Goal: Task Accomplishment & Management: Complete application form

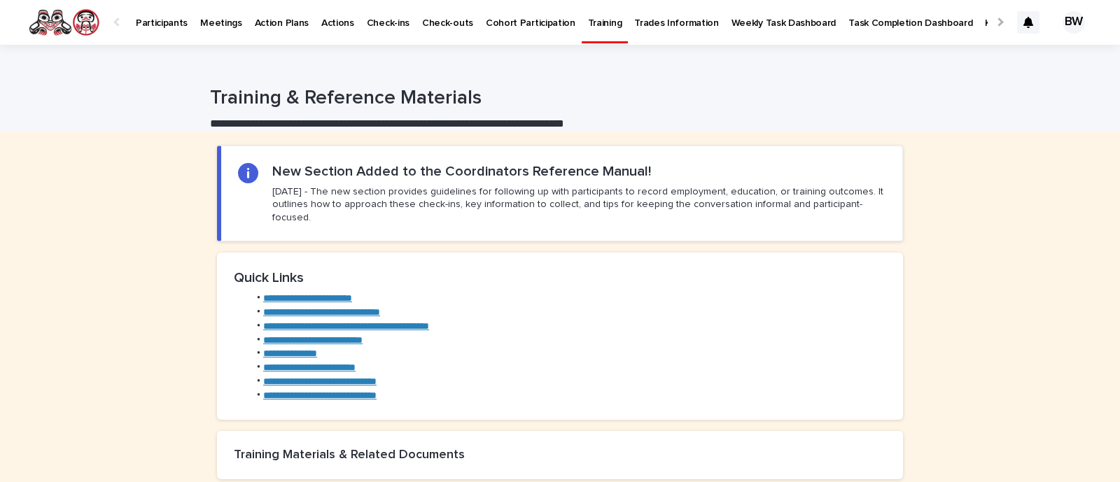
click at [154, 24] on p "Participants" at bounding box center [162, 14] width 52 height 29
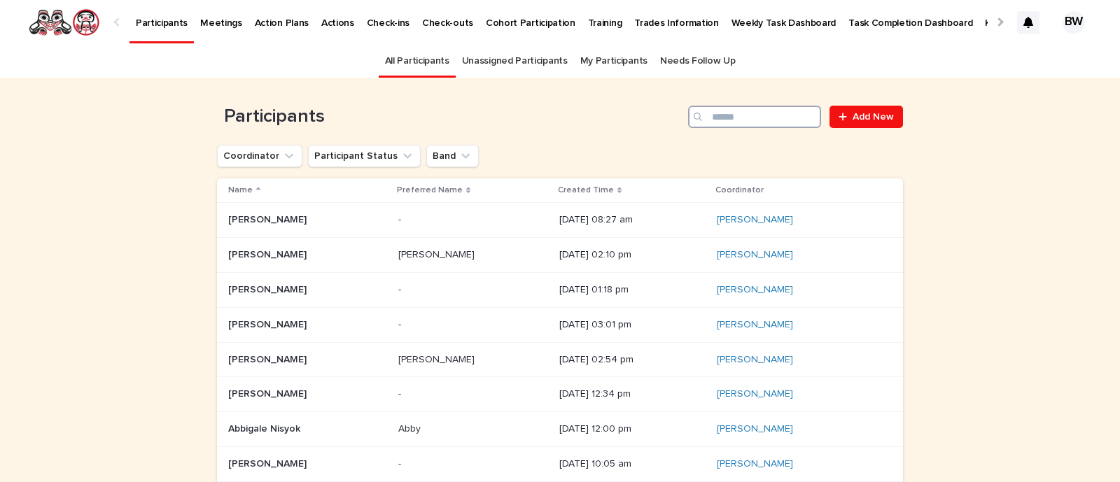
click at [773, 125] on input "Search" at bounding box center [754, 117] width 133 height 22
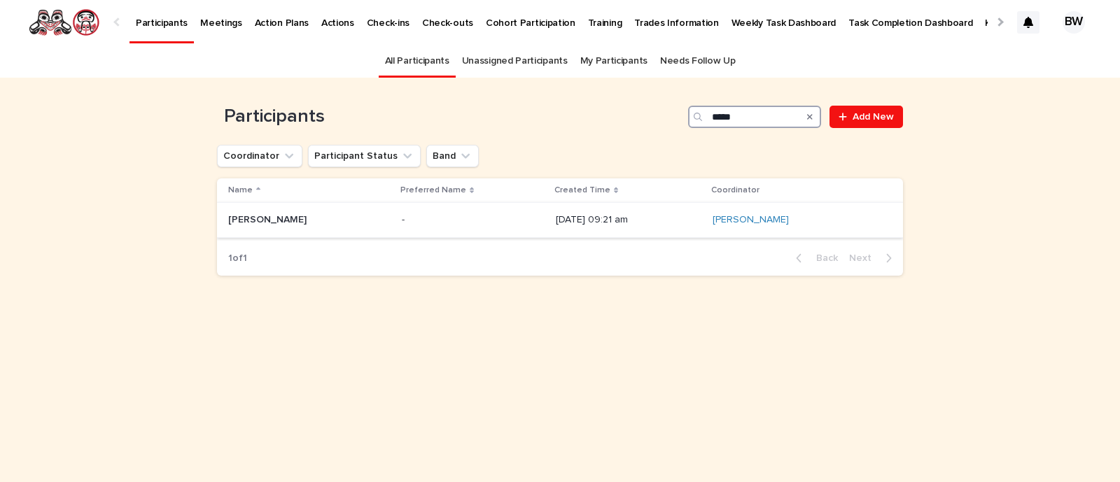
type input "*****"
click at [258, 223] on p "[PERSON_NAME]" at bounding box center [268, 218] width 81 height 15
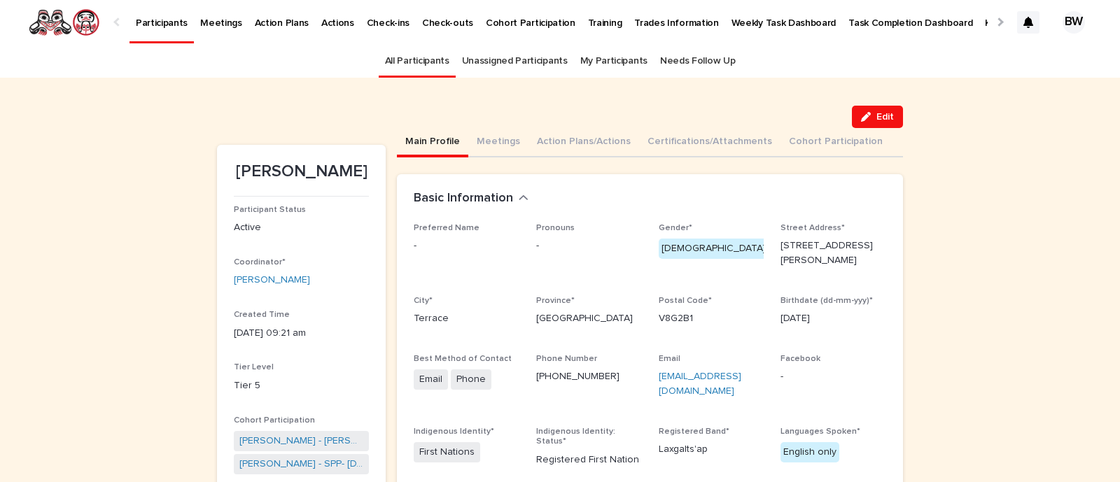
click at [419, 62] on link "All Participants" at bounding box center [417, 61] width 64 height 33
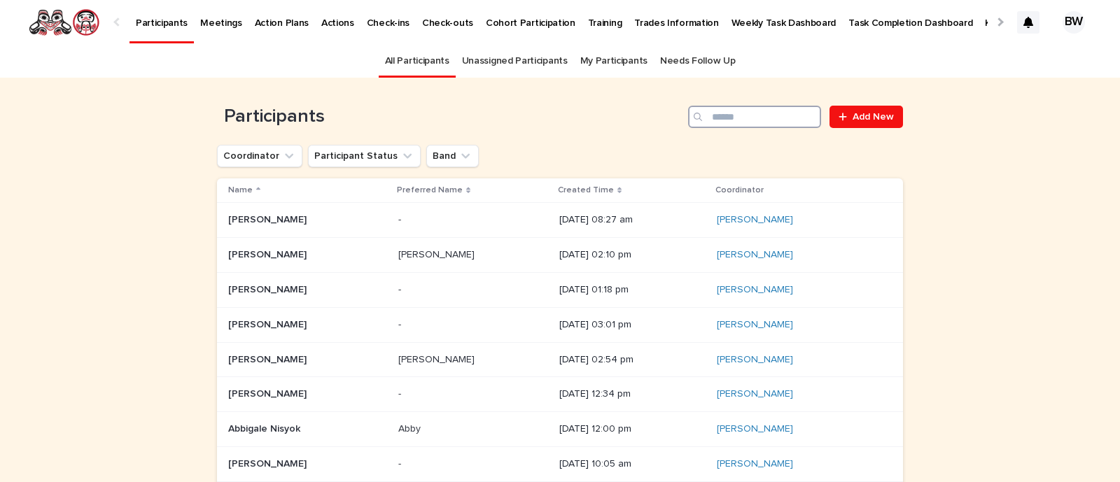
click at [791, 120] on input "Search" at bounding box center [754, 117] width 133 height 22
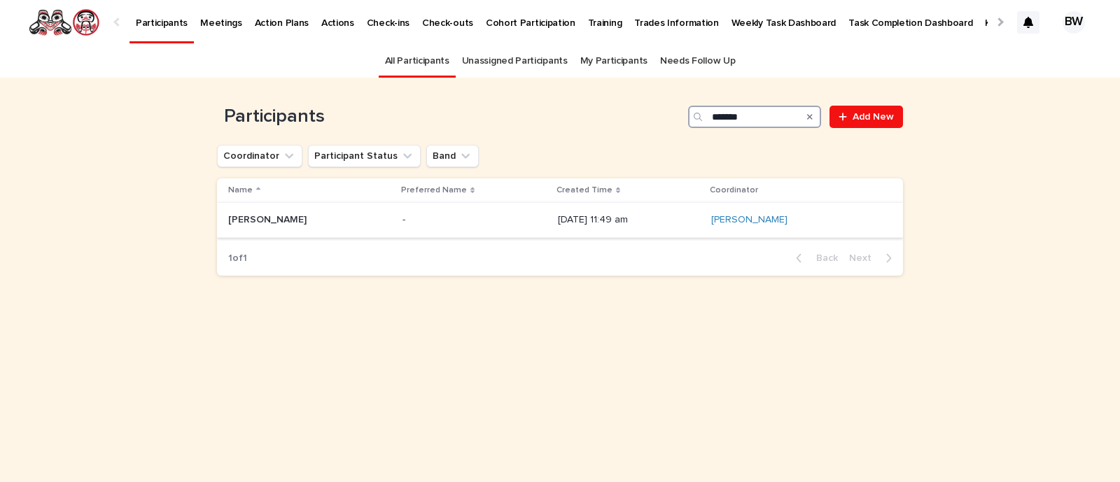
type input "*******"
click at [263, 214] on p "[PERSON_NAME]" at bounding box center [268, 218] width 81 height 15
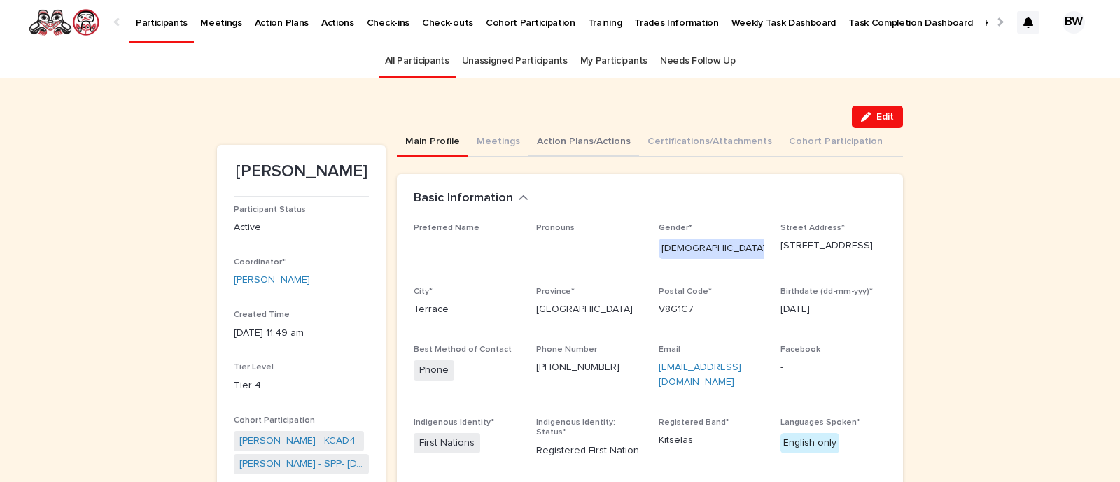
click at [565, 145] on button "Action Plans/Actions" at bounding box center [584, 142] width 111 height 29
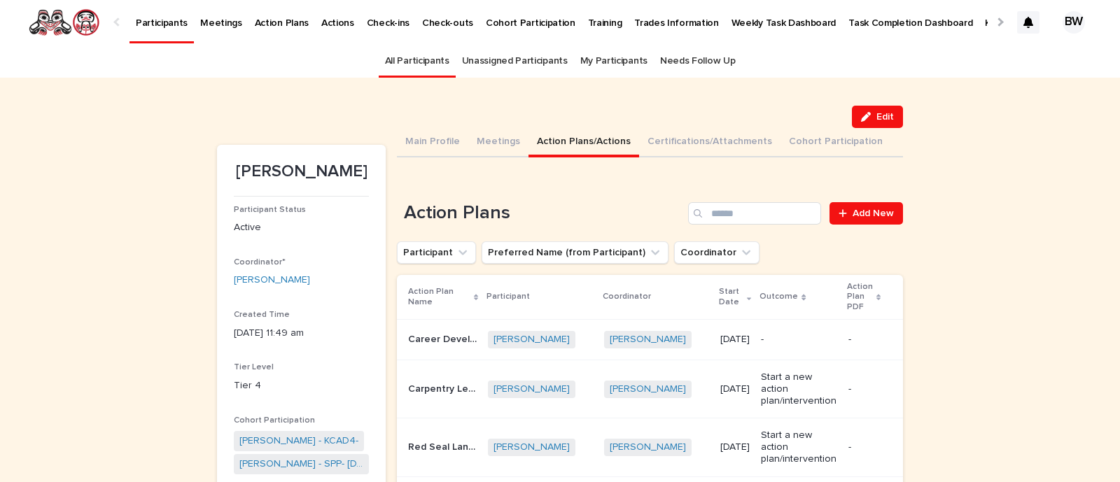
click at [413, 60] on link "All Participants" at bounding box center [417, 61] width 64 height 33
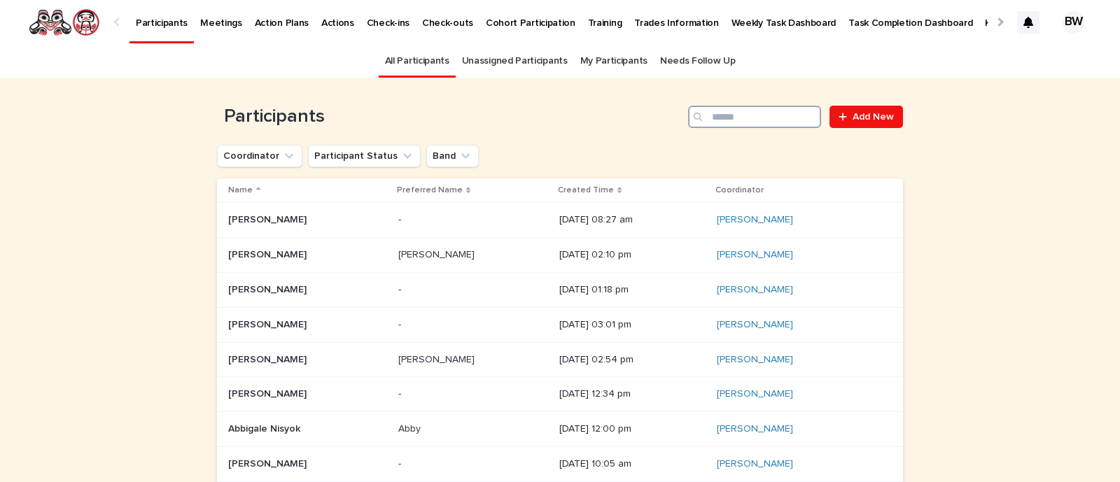
click at [730, 121] on input "Search" at bounding box center [754, 117] width 133 height 22
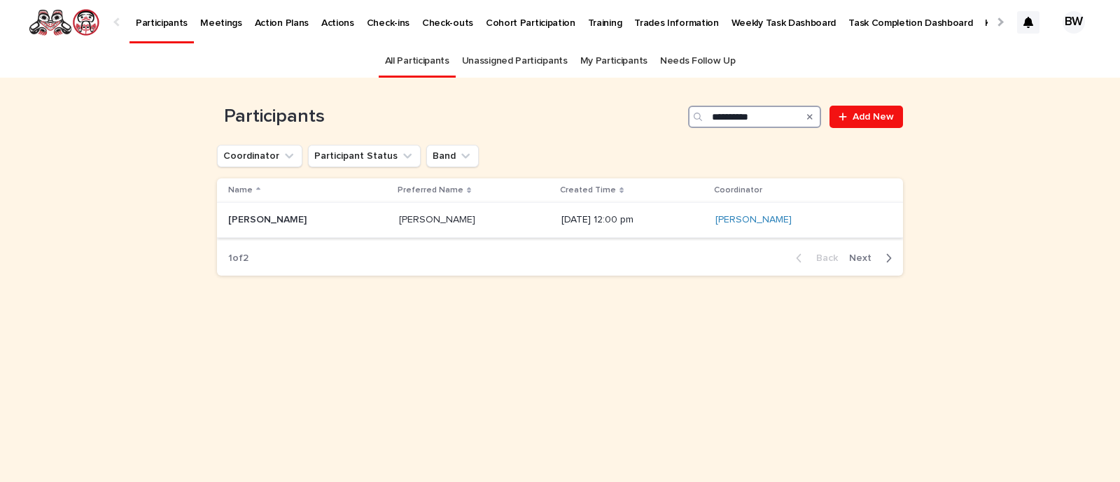
type input "**********"
click at [303, 217] on p "[PERSON_NAME]" at bounding box center [268, 218] width 81 height 15
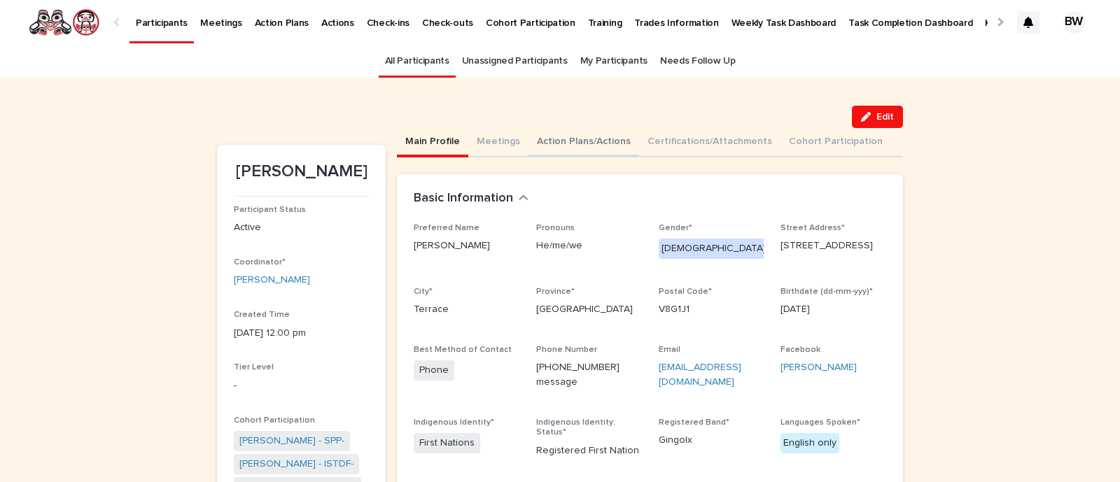
click at [583, 139] on button "Action Plans/Actions" at bounding box center [584, 142] width 111 height 29
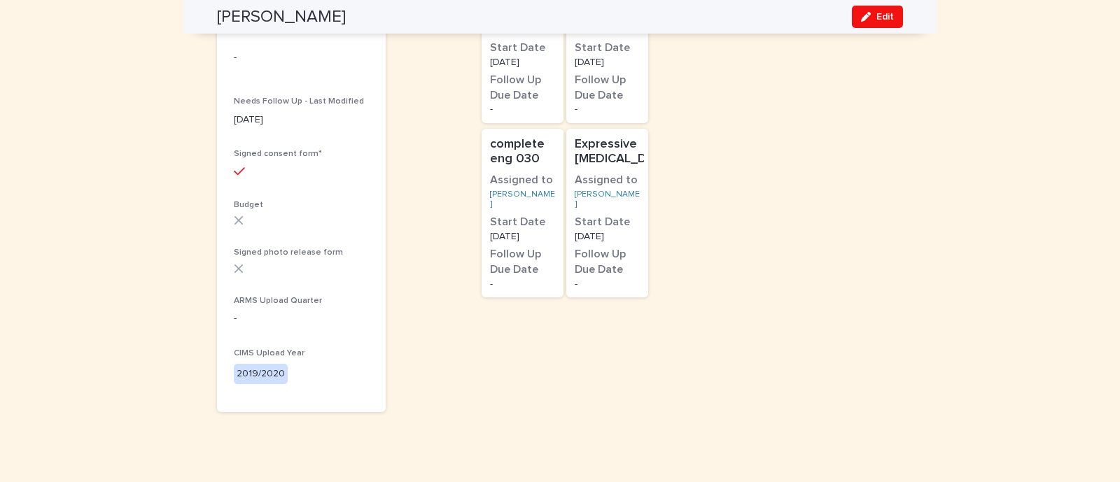
scroll to position [349, 0]
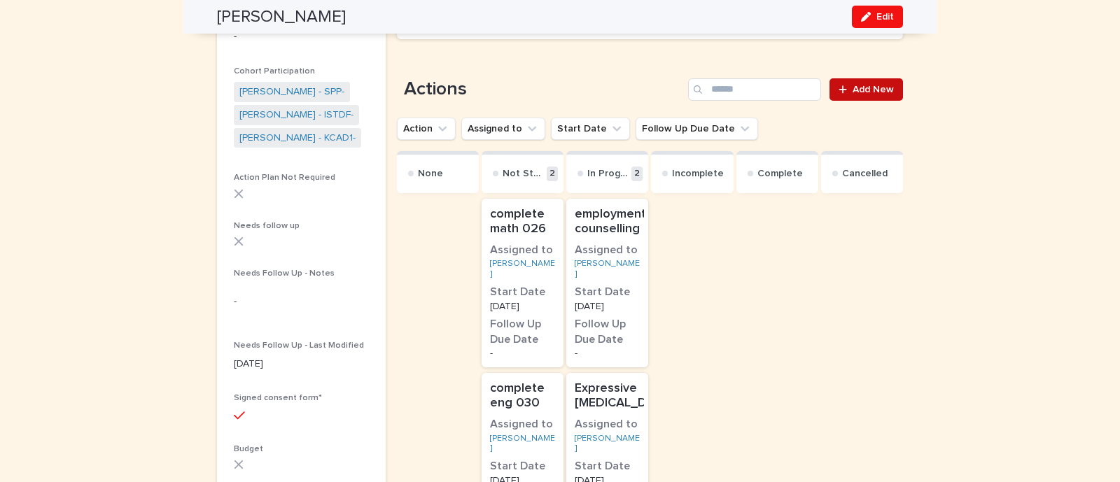
click at [865, 85] on span "Add New" at bounding box center [873, 90] width 41 height 10
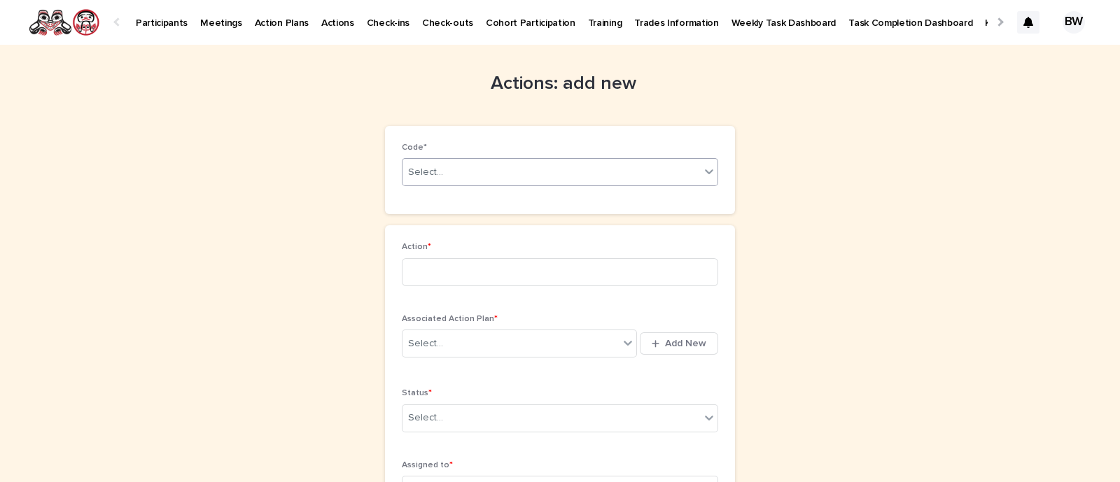
click at [497, 162] on div "Select..." at bounding box center [552, 172] width 298 height 23
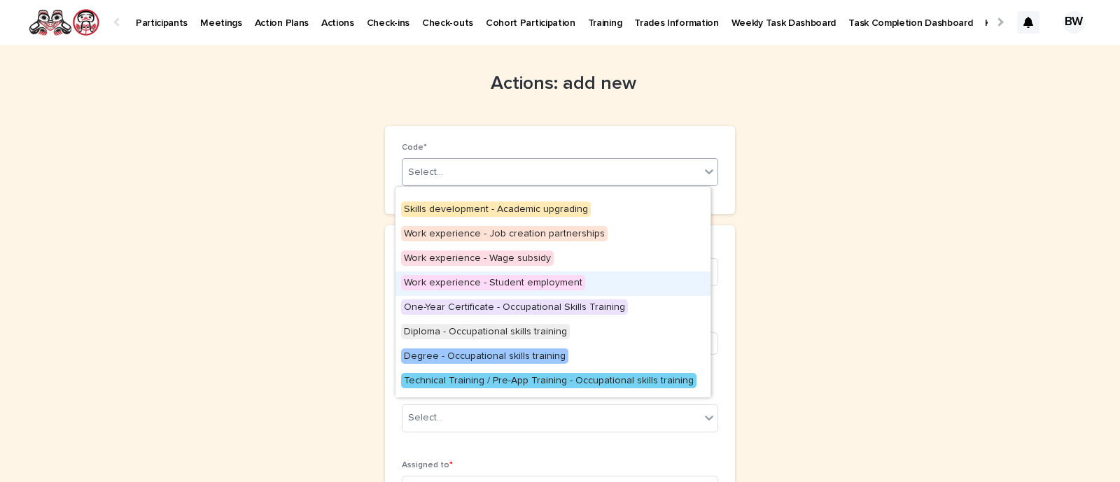
scroll to position [174, 0]
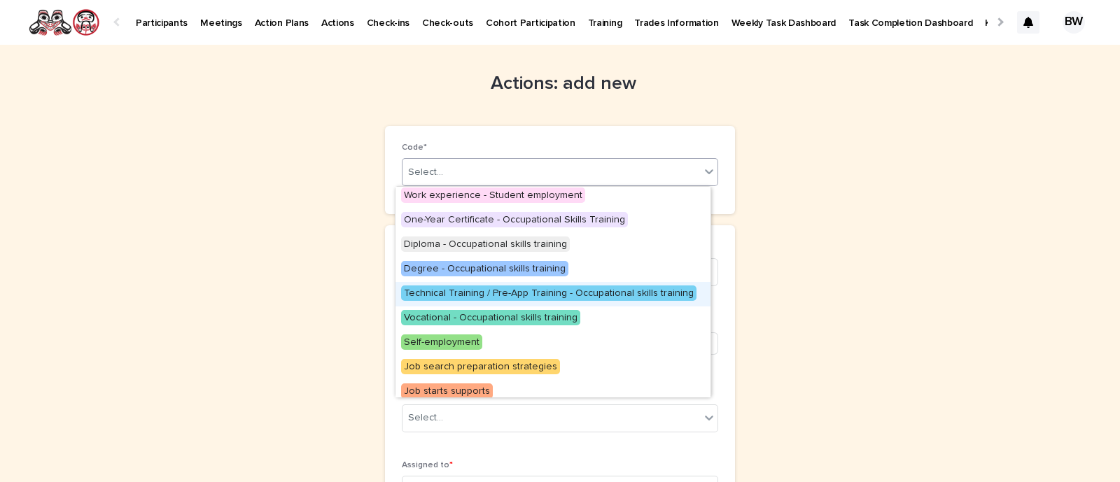
click at [603, 286] on span "Technical Training / Pre-App Training - Occupational skills training" at bounding box center [548, 293] width 295 height 15
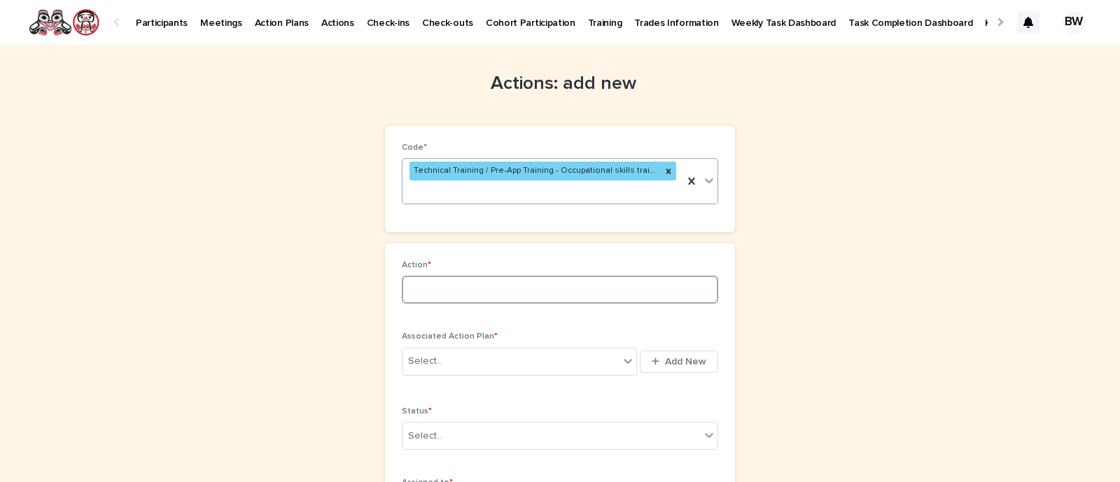
click at [512, 282] on input at bounding box center [560, 290] width 316 height 28
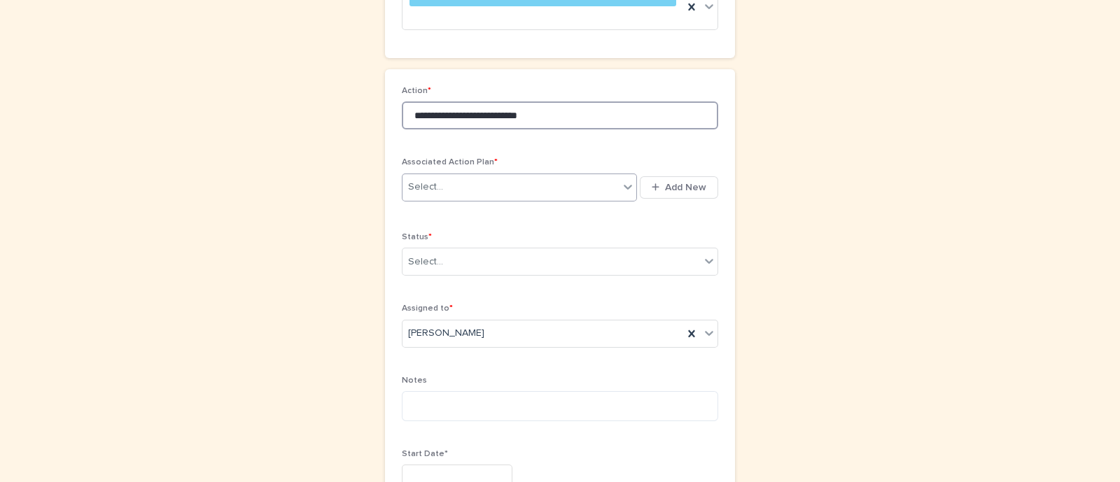
type input "**********"
click at [470, 176] on div "Select..." at bounding box center [511, 187] width 216 height 23
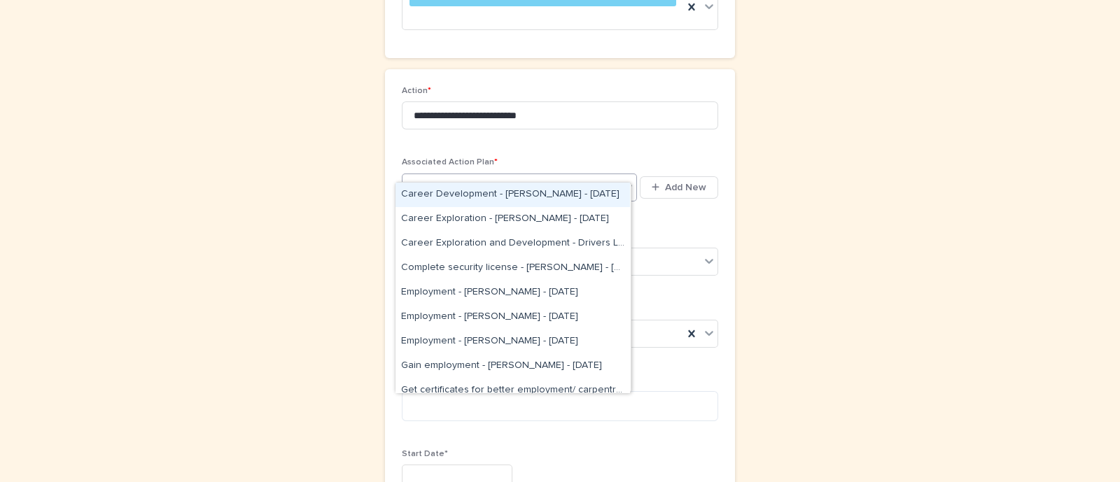
type input "********"
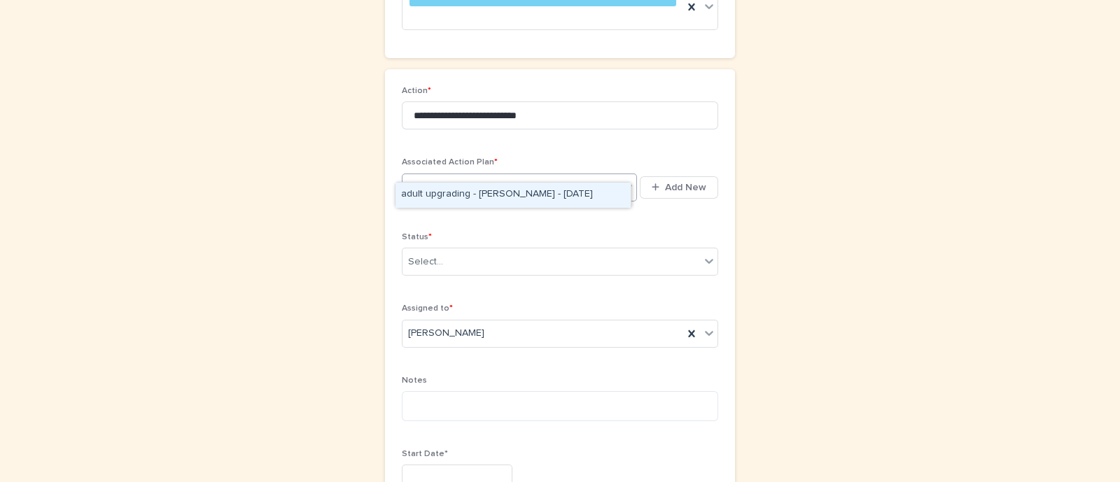
click at [501, 194] on div "adult upgrading - [PERSON_NAME] - [DATE]" at bounding box center [513, 195] width 235 height 25
click at [441, 251] on div "Select..." at bounding box center [552, 262] width 298 height 23
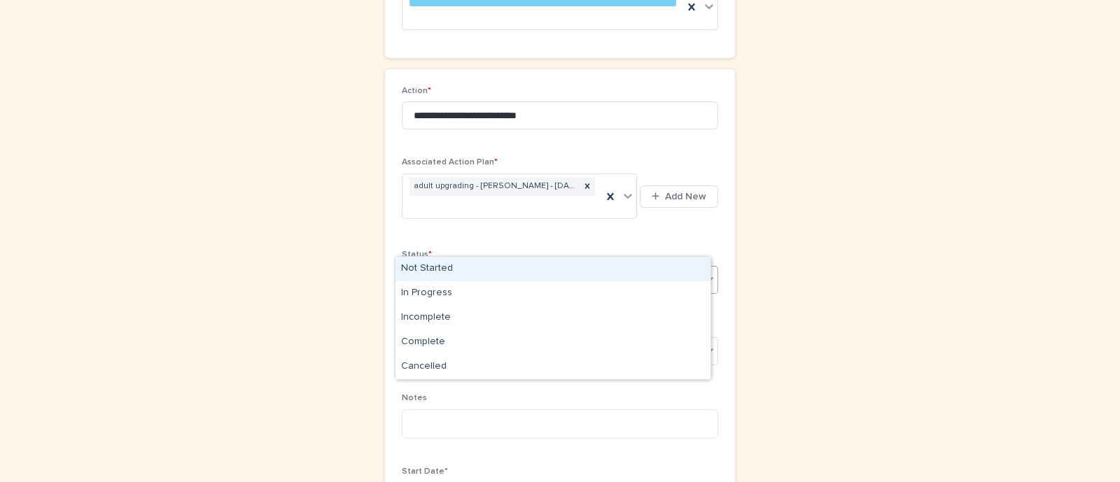
scroll to position [186, 0]
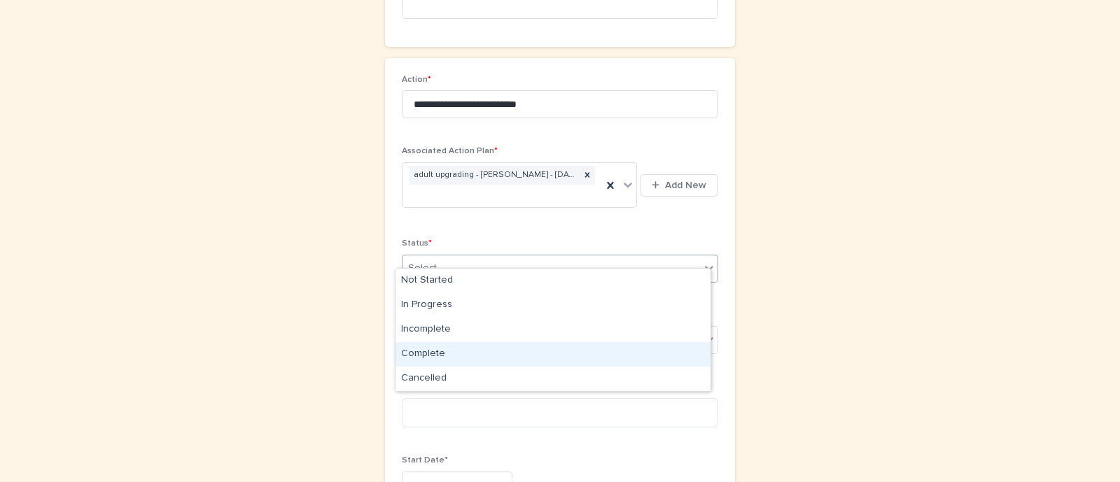
click at [452, 359] on div "Complete" at bounding box center [553, 354] width 315 height 25
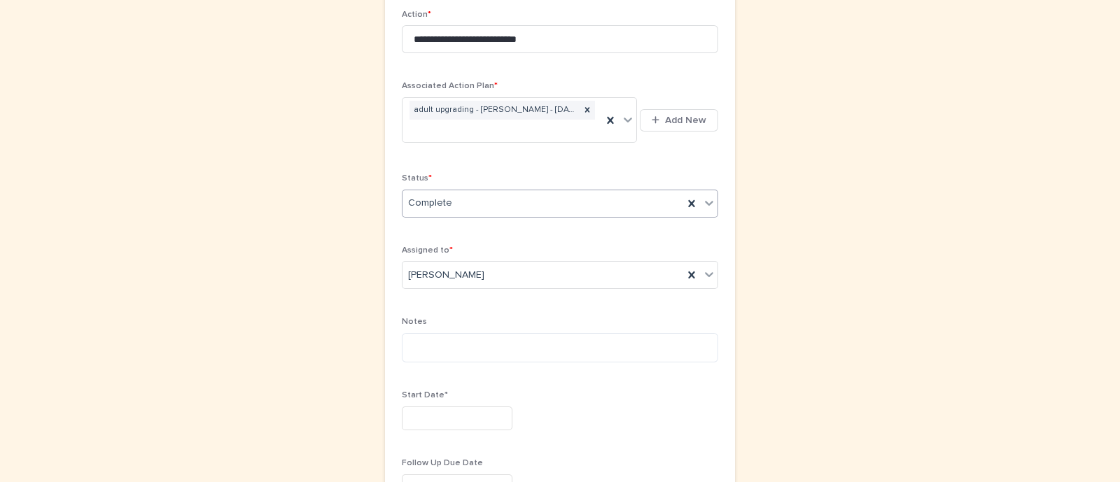
scroll to position [361, 0]
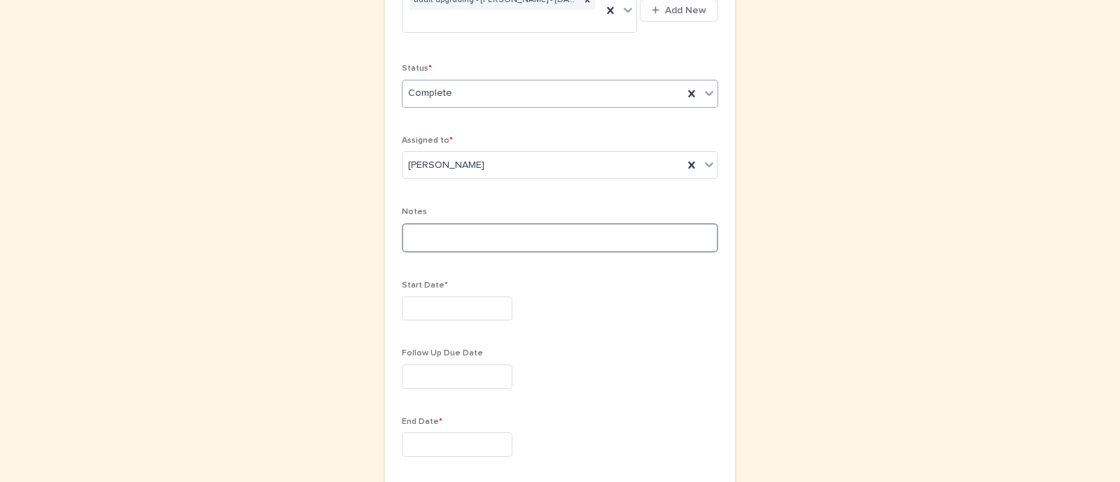
click at [488, 223] on textarea at bounding box center [560, 238] width 316 height 30
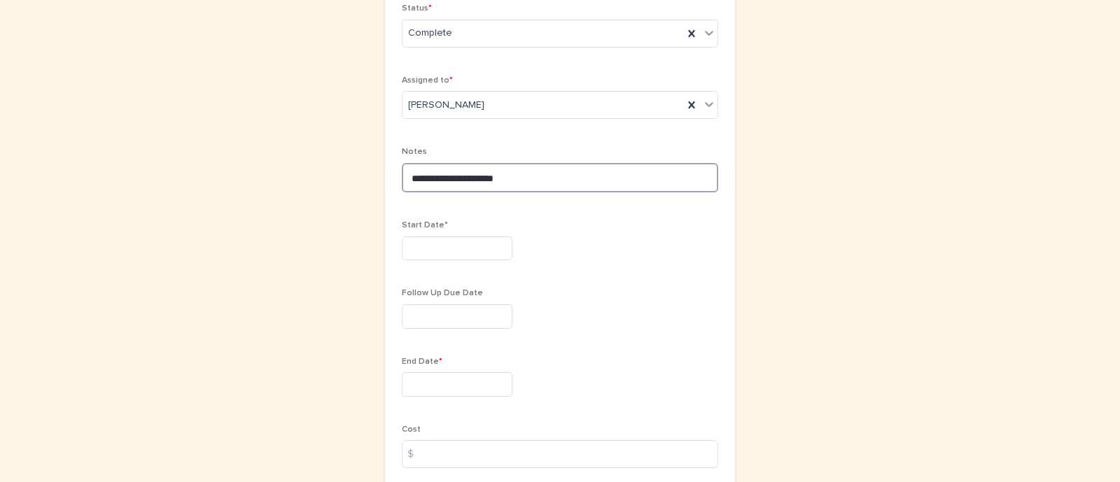
scroll to position [448, 0]
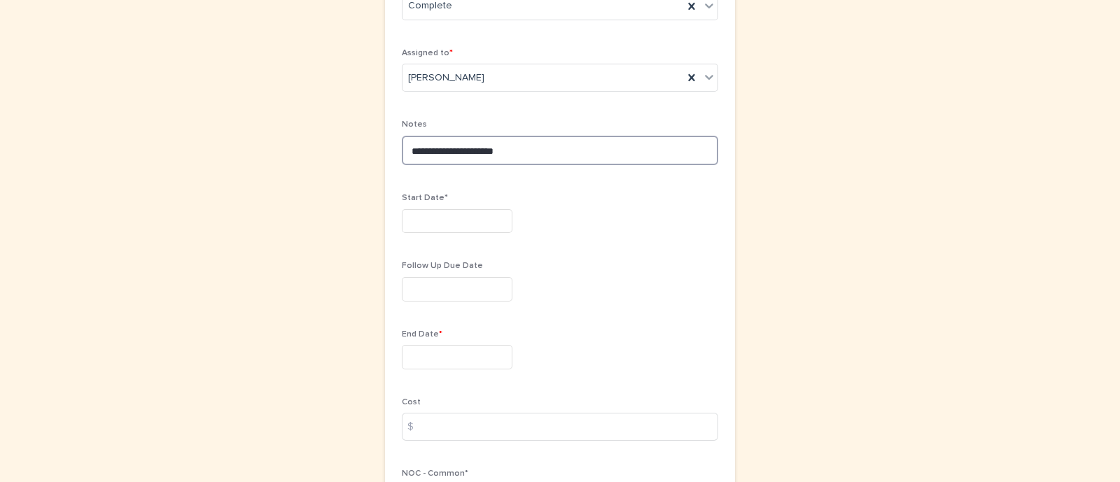
type textarea "**********"
click at [442, 209] on input "text" at bounding box center [457, 221] width 111 height 25
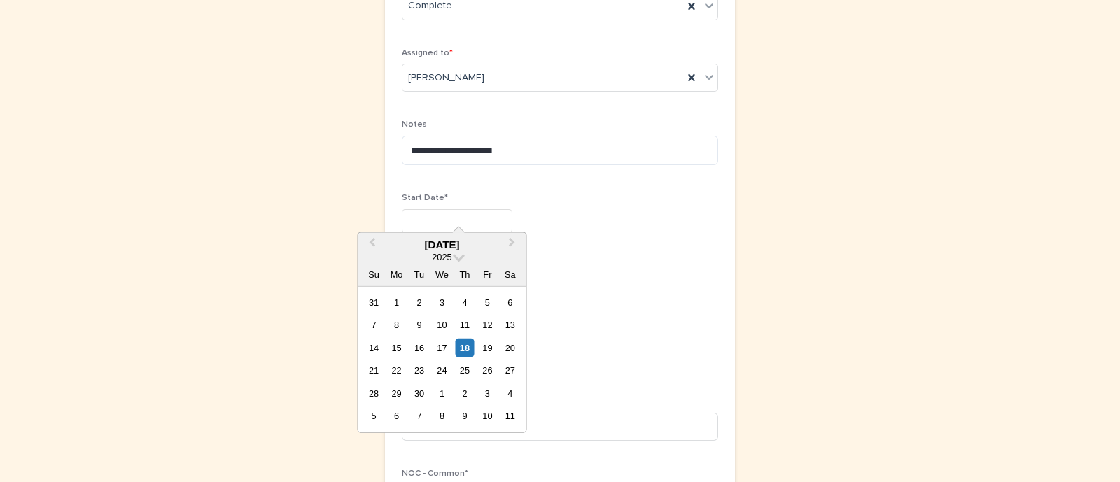
click at [461, 348] on div "18" at bounding box center [464, 348] width 19 height 19
drag, startPoint x: 474, startPoint y: 201, endPoint x: 296, endPoint y: 197, distance: 177.9
click at [296, 197] on div "**********" at bounding box center [560, 156] width 686 height 1119
click at [438, 347] on div "17" at bounding box center [442, 348] width 19 height 19
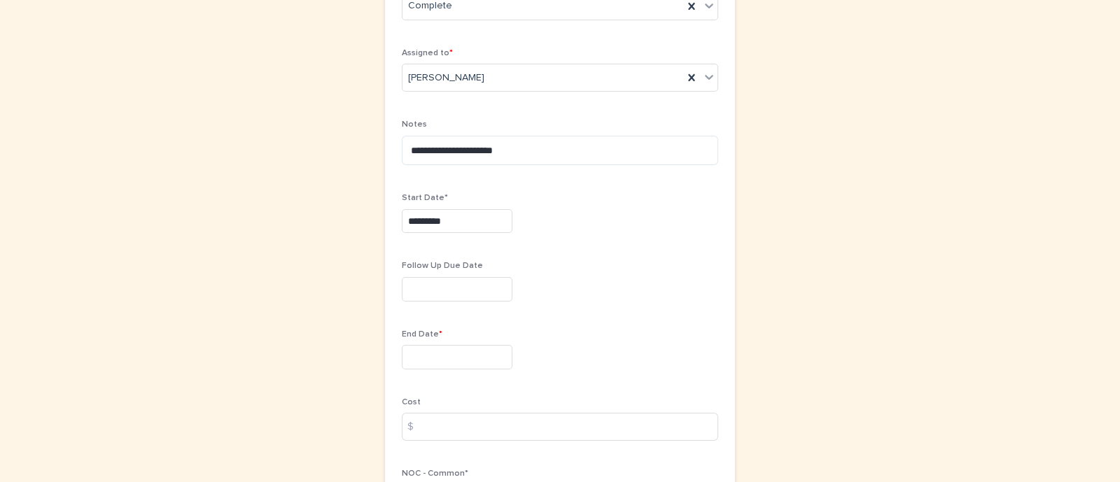
type input "*********"
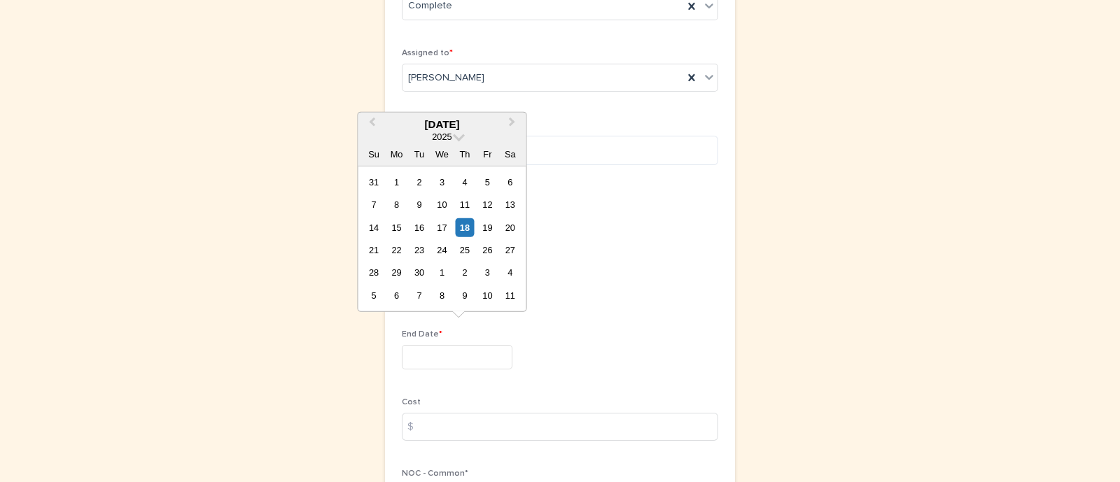
click at [442, 345] on input "text" at bounding box center [457, 357] width 111 height 25
click at [445, 228] on div "17" at bounding box center [442, 227] width 19 height 19
type input "*********"
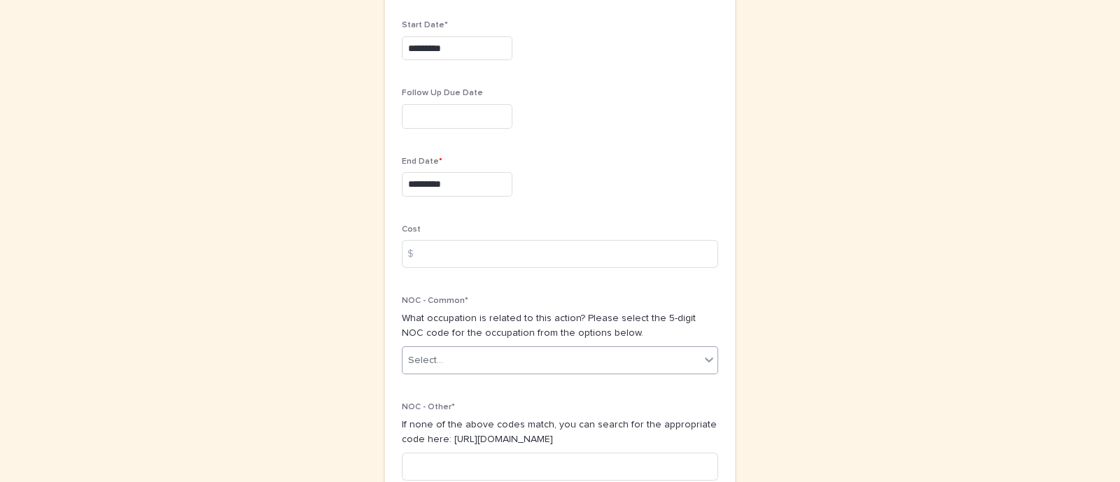
scroll to position [623, 0]
click at [460, 347] on div "Select..." at bounding box center [552, 358] width 298 height 23
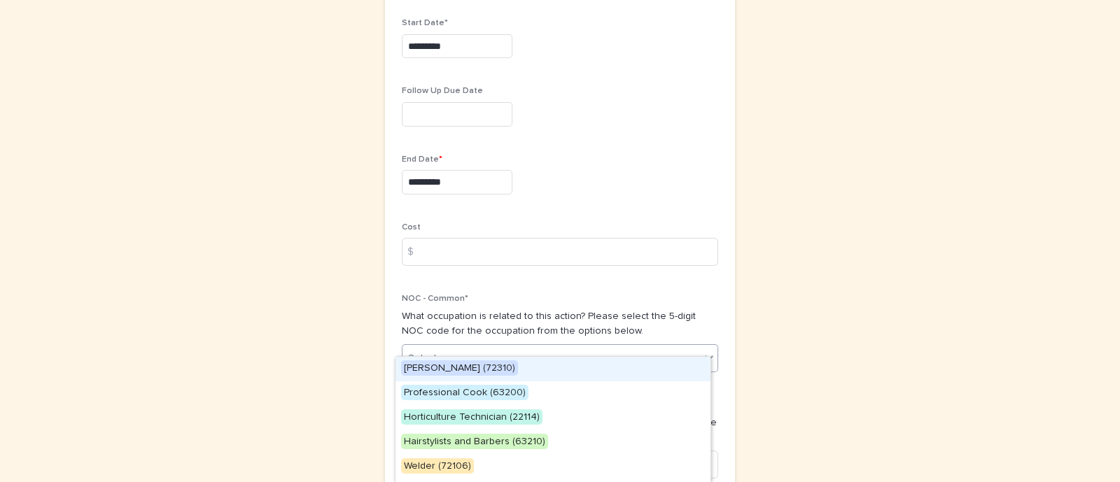
click at [457, 373] on span "[PERSON_NAME] (72310)" at bounding box center [459, 368] width 117 height 15
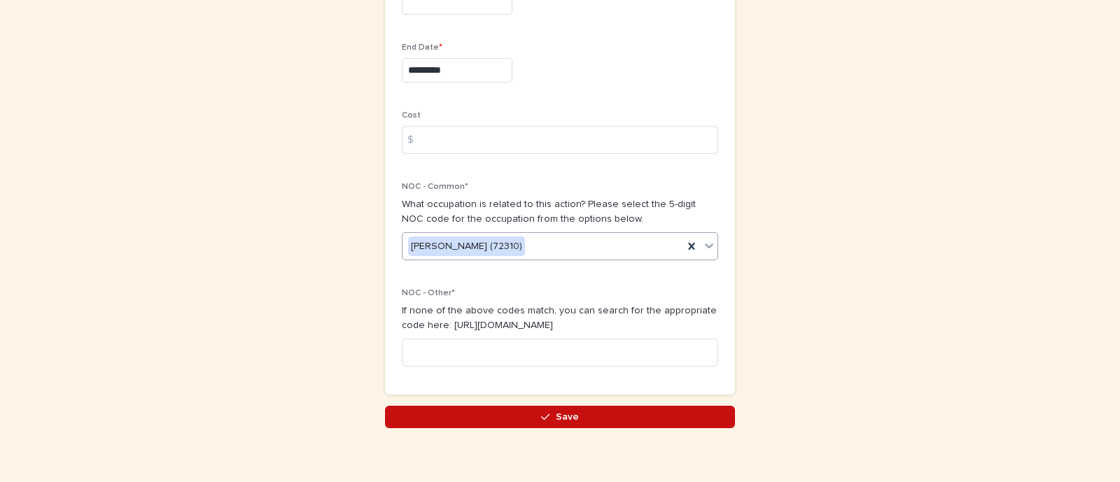
scroll to position [735, 0]
click at [496, 406] on button "Save" at bounding box center [560, 417] width 350 height 22
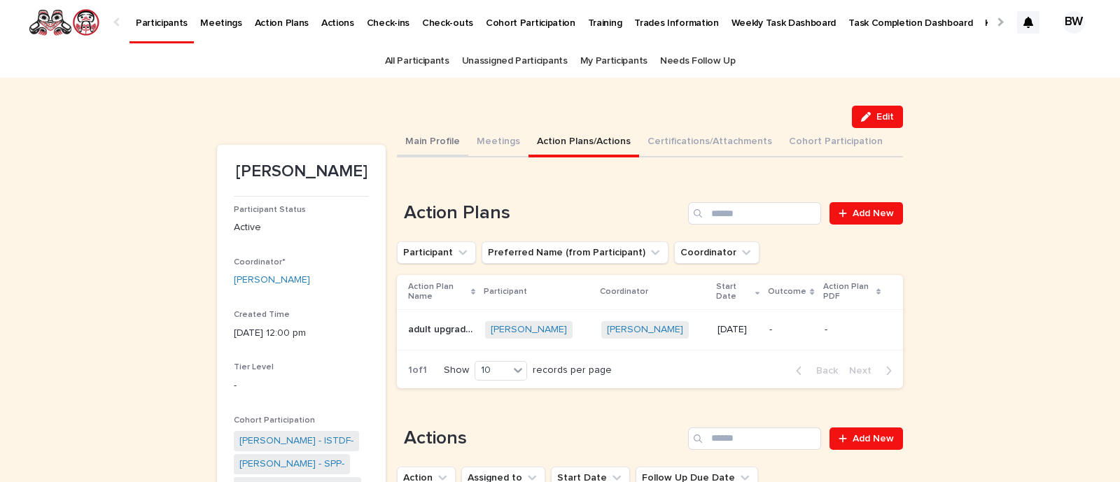
click at [423, 135] on button "Main Profile" at bounding box center [432, 142] width 71 height 29
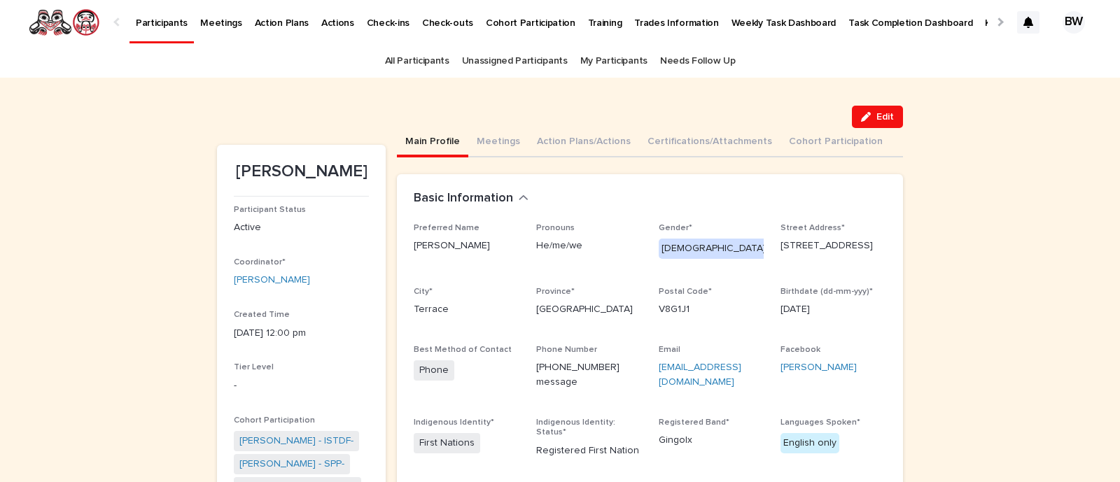
drag, startPoint x: 823, startPoint y: 305, endPoint x: 769, endPoint y: 308, distance: 54.0
click at [769, 308] on div "Preferred Name [PERSON_NAME] He/me/we Gender* [DEMOGRAPHIC_DATA] Street Address…" at bounding box center [650, 375] width 473 height 305
click at [848, 316] on div "Birthdate (dd-mm-yyy)* [DATE]" at bounding box center [834, 307] width 106 height 41
